Goal: Book appointment/travel/reservation

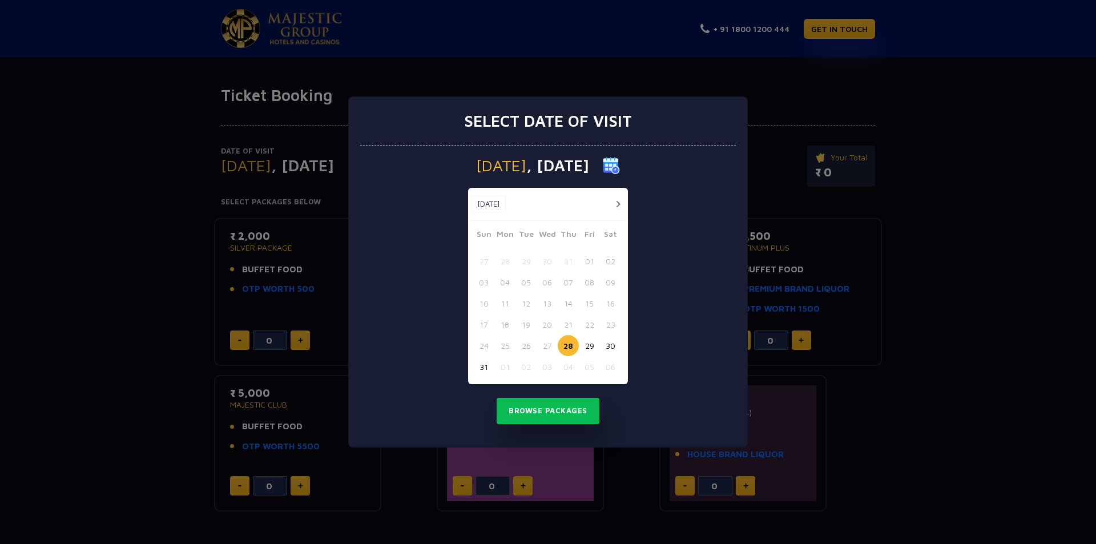
click at [619, 202] on button "button" at bounding box center [618, 204] width 14 height 14
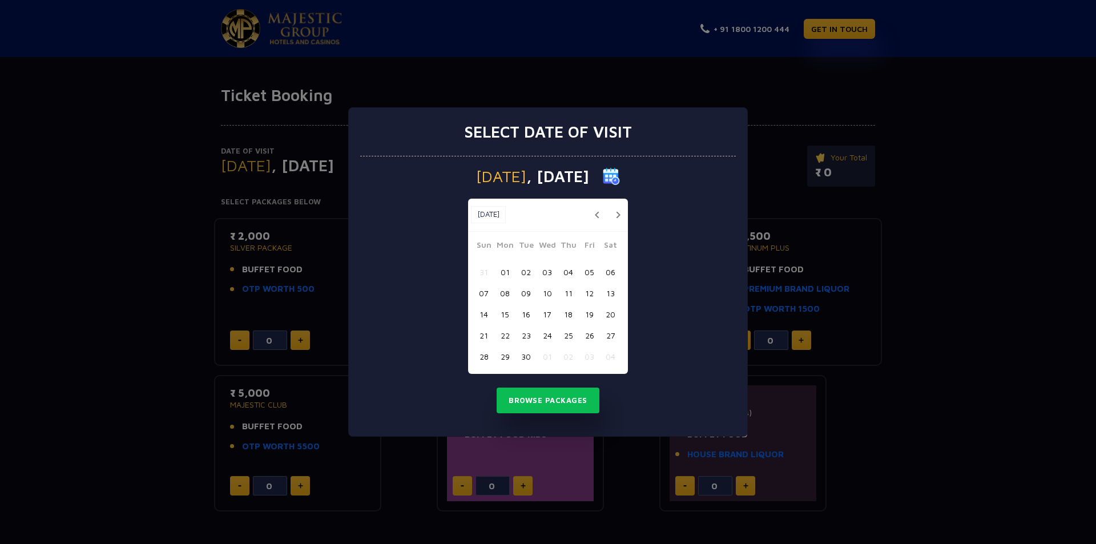
click at [588, 273] on button "05" at bounding box center [589, 271] width 21 height 21
click at [569, 395] on button "Browse Packages" at bounding box center [547, 400] width 103 height 26
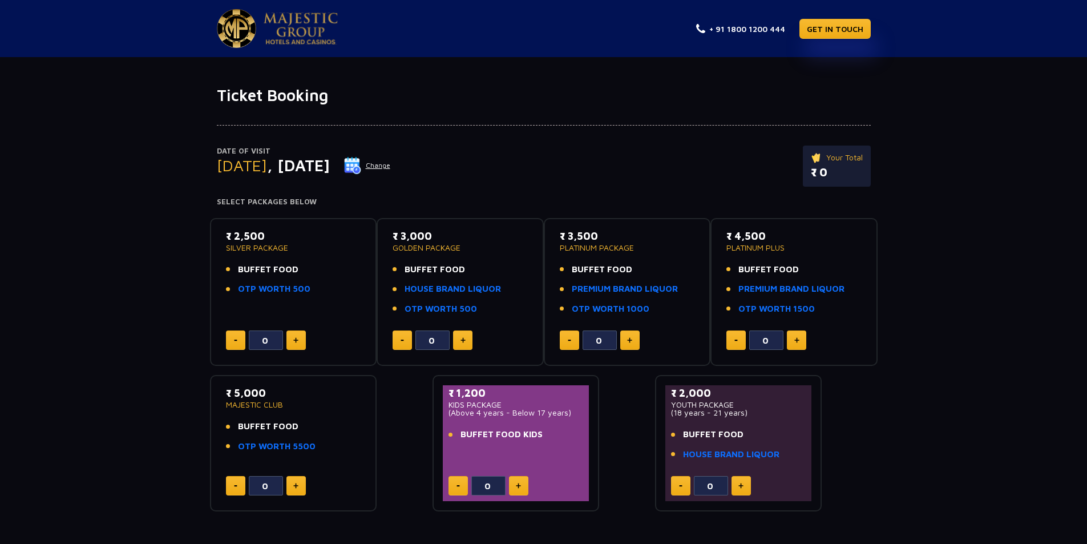
click at [297, 340] on img at bounding box center [295, 340] width 5 height 6
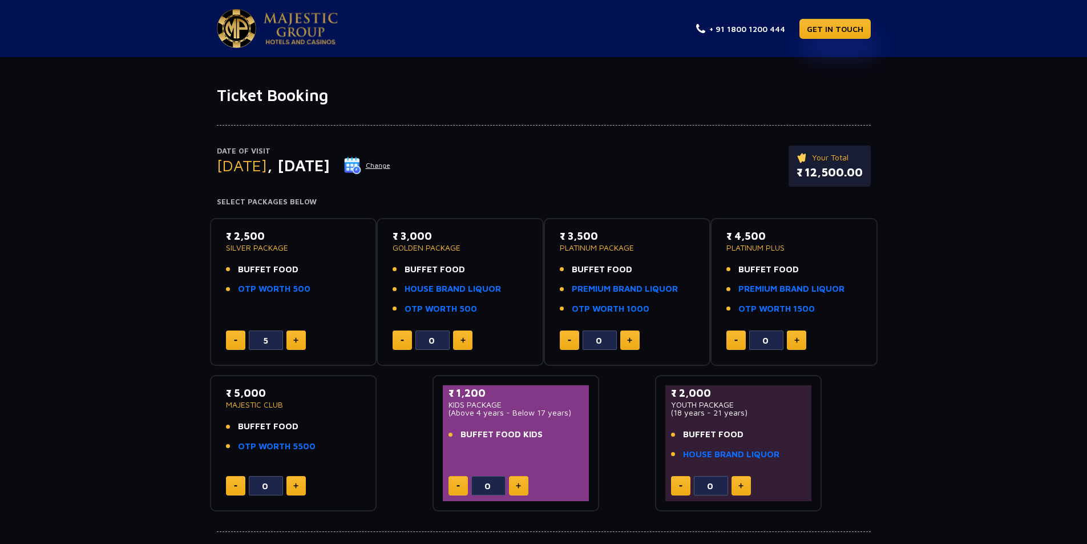
click at [297, 340] on img at bounding box center [295, 340] width 5 height 6
type input "7"
